Goal: Transaction & Acquisition: Subscribe to service/newsletter

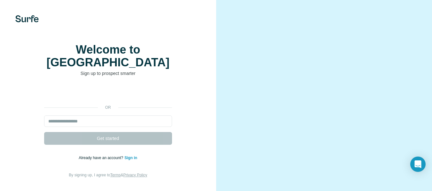
click at [89, 74] on p "Sign up to prospect smarter" at bounding box center [108, 73] width 128 height 6
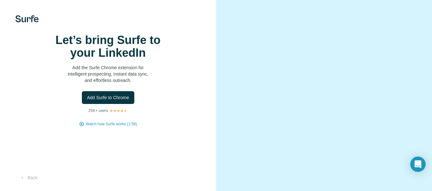
click at [26, 17] on img at bounding box center [26, 18] width 23 height 7
drag, startPoint x: 118, startPoint y: 113, endPoint x: 126, endPoint y: 117, distance: 8.6
click at [126, 104] on button "Add Surfe to Chrome" at bounding box center [108, 97] width 52 height 13
click at [106, 101] on span "Add Surfe to Chrome" at bounding box center [108, 98] width 42 height 6
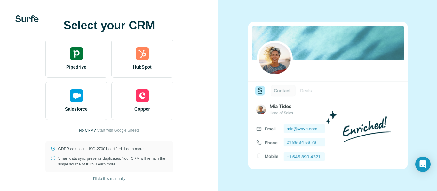
click at [117, 179] on span "I’ll do this manually" at bounding box center [109, 179] width 32 height 6
click at [107, 176] on span "I’ll do this manually" at bounding box center [109, 179] width 32 height 6
click at [122, 177] on span "I’ll do this manually" at bounding box center [109, 179] width 32 height 6
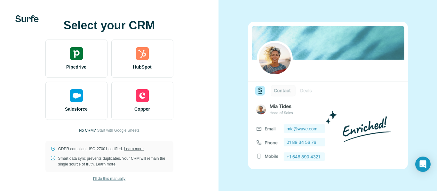
click at [122, 177] on span "I’ll do this manually" at bounding box center [109, 179] width 32 height 6
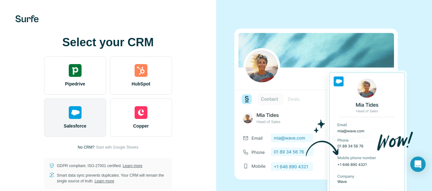
click at [83, 104] on div "Salesforce" at bounding box center [75, 118] width 62 height 38
